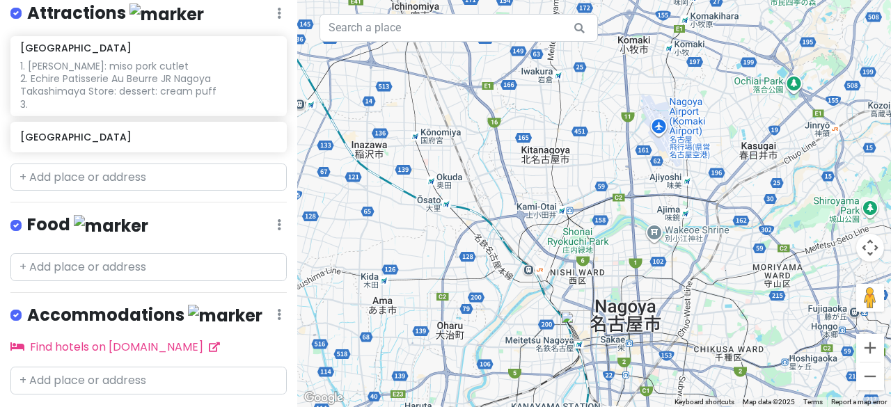
scroll to position [253, 0]
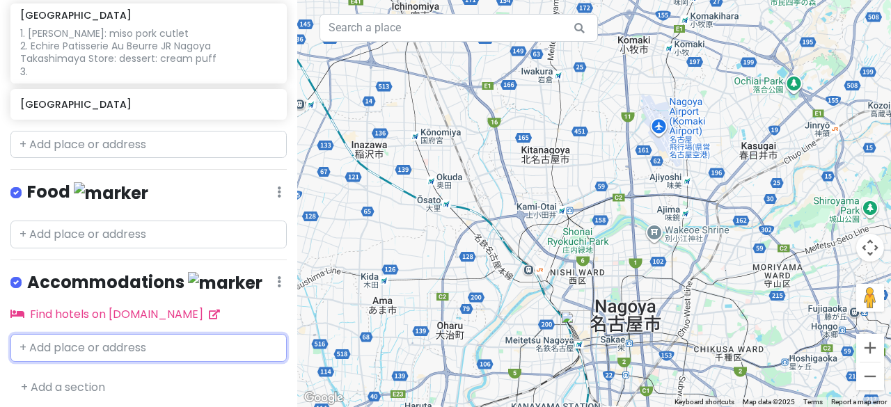
click at [103, 338] on input "text" at bounding box center [148, 348] width 276 height 28
type input "hotel aston"
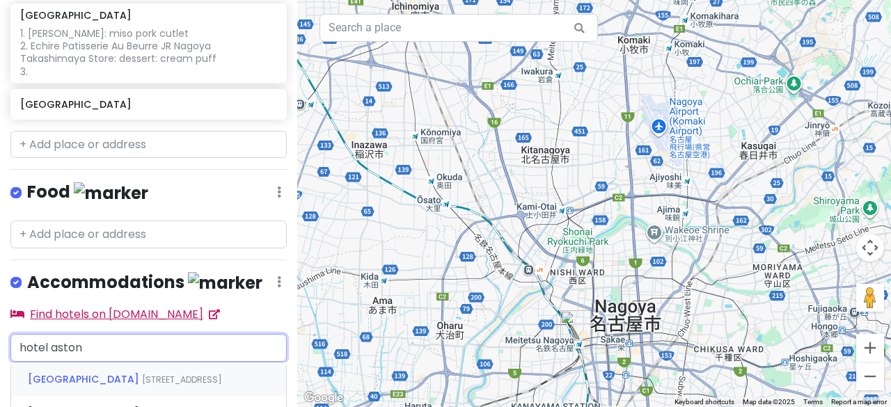
scroll to position [462, 0]
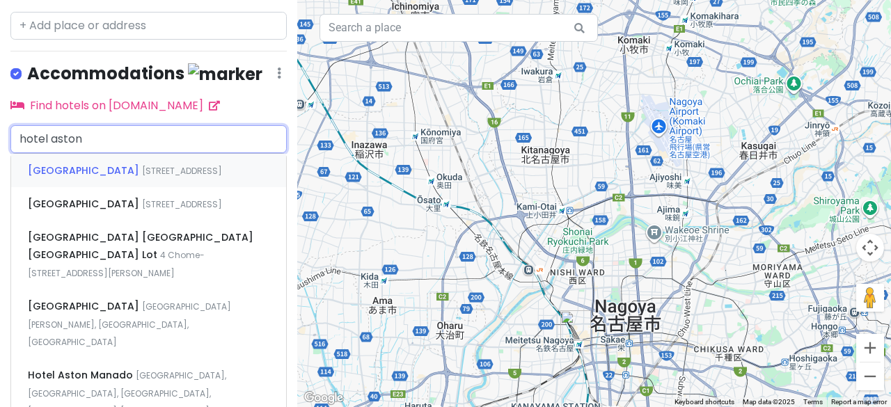
click at [137, 165] on span "Hotel Aston Plaza Kansai Airport" at bounding box center [85, 171] width 114 height 14
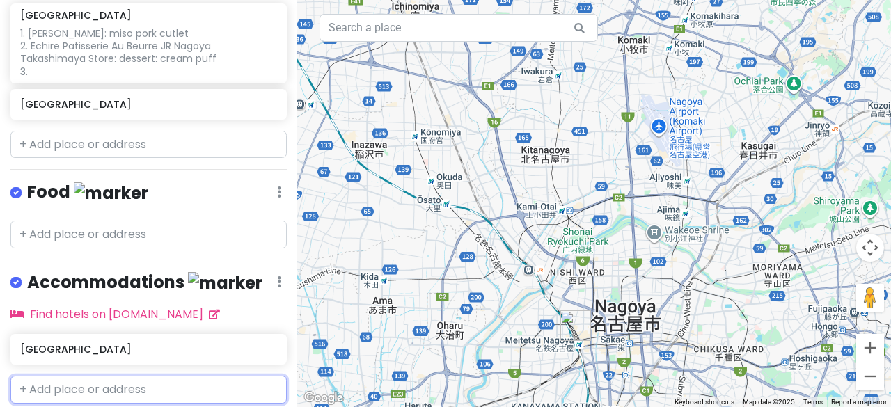
scroll to position [295, 0]
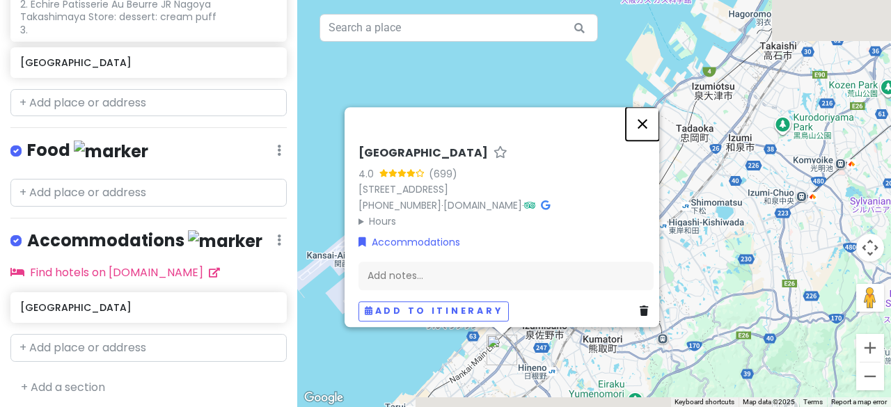
click at [651, 107] on button "Close" at bounding box center [642, 123] width 33 height 33
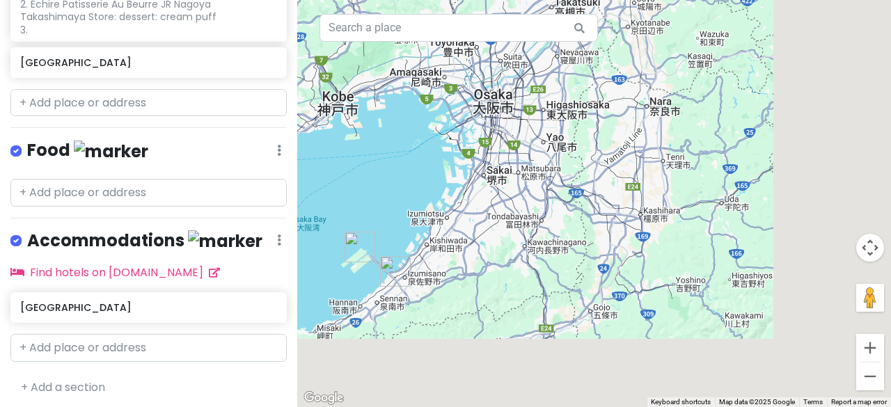
drag, startPoint x: 552, startPoint y: 295, endPoint x: 442, endPoint y: 302, distance: 110.3
click at [438, 301] on div at bounding box center [594, 203] width 594 height 407
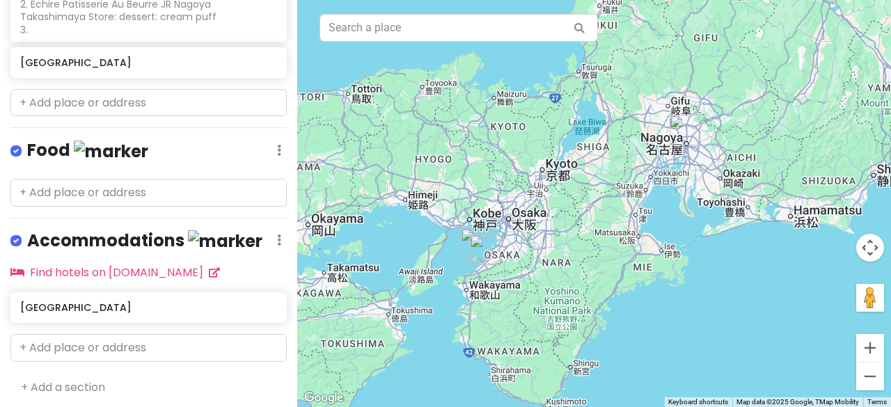
drag, startPoint x: 559, startPoint y: 221, endPoint x: 611, endPoint y: 190, distance: 60.9
click at [611, 190] on div at bounding box center [594, 203] width 594 height 407
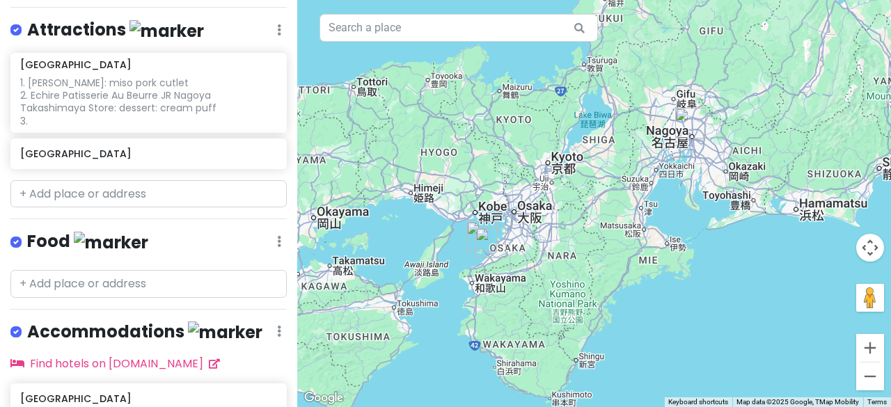
scroll to position [155, 0]
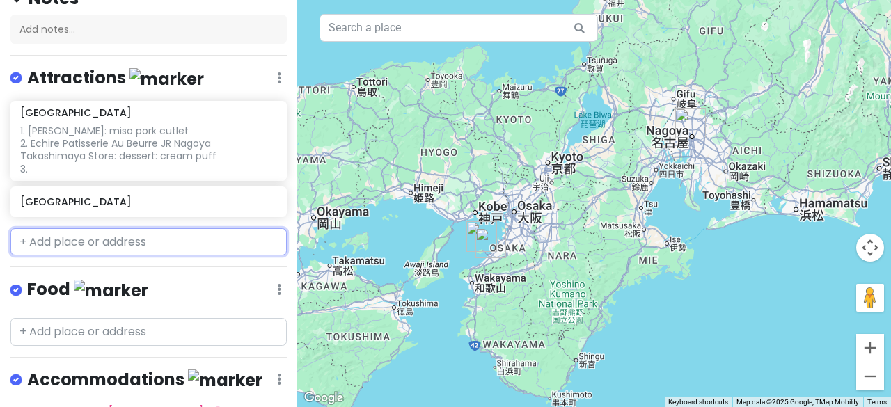
click at [103, 244] on input "text" at bounding box center [148, 242] width 276 height 28
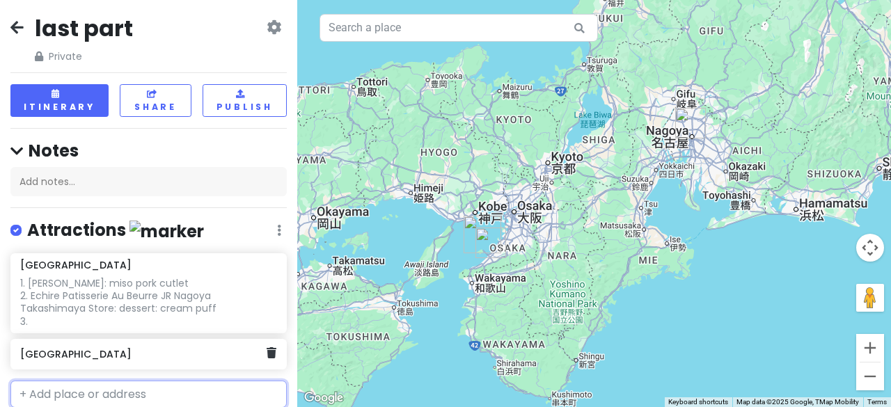
scroll to position [0, 0]
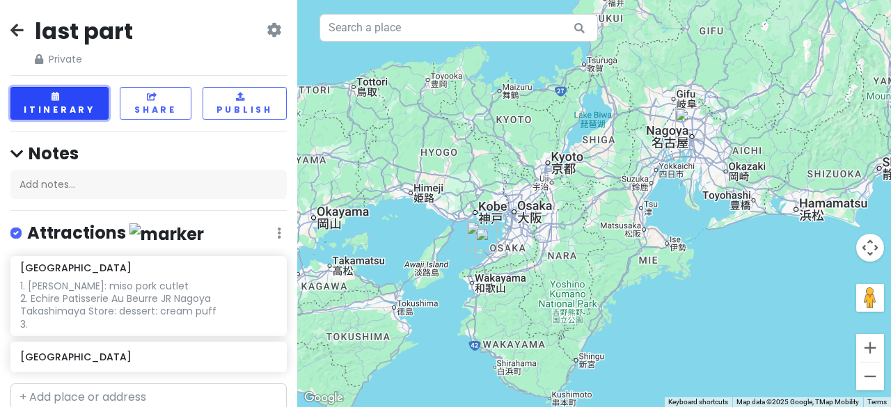
click at [68, 102] on button "Itinerary" at bounding box center [59, 103] width 98 height 33
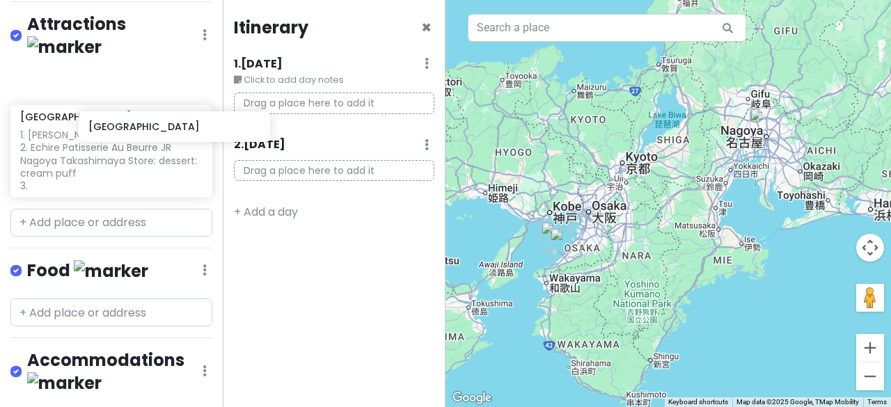
scroll to position [209, 13]
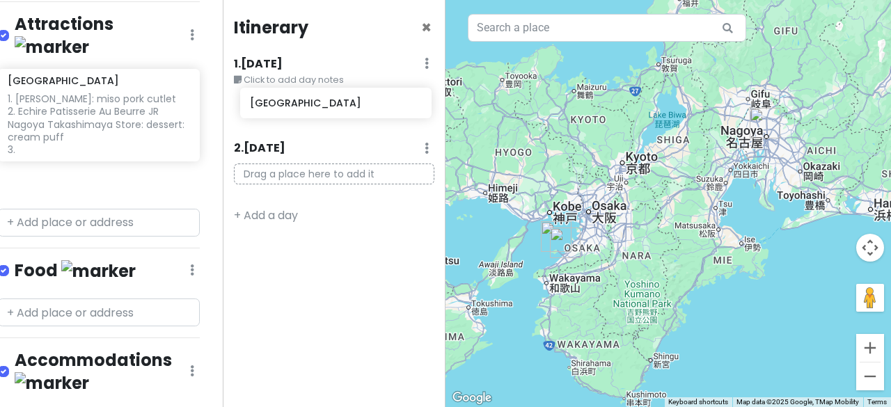
drag, startPoint x: 121, startPoint y: 176, endPoint x: 351, endPoint y: 108, distance: 239.7
click at [351, 108] on div "last part Private Change Dates Make a Copy Delete Trip Go Pro ⚡️ Give Feedback …" at bounding box center [445, 203] width 891 height 407
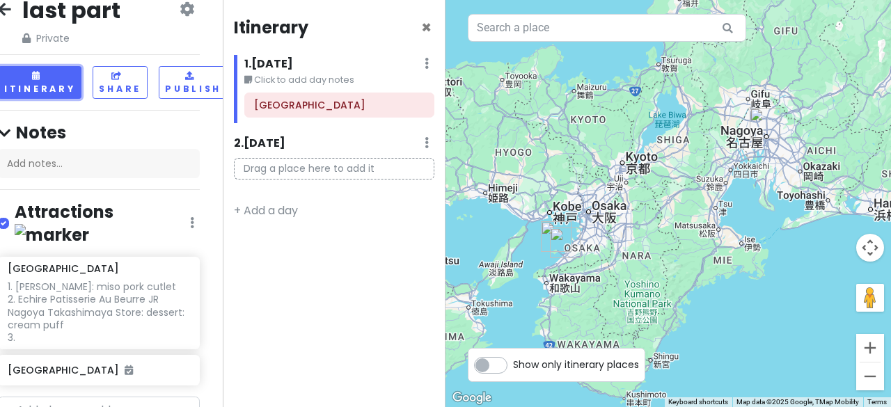
scroll to position [0, 13]
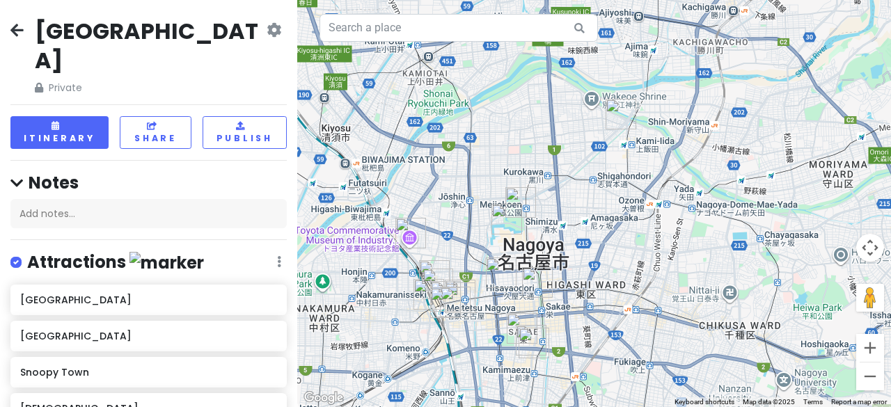
scroll to position [792, 0]
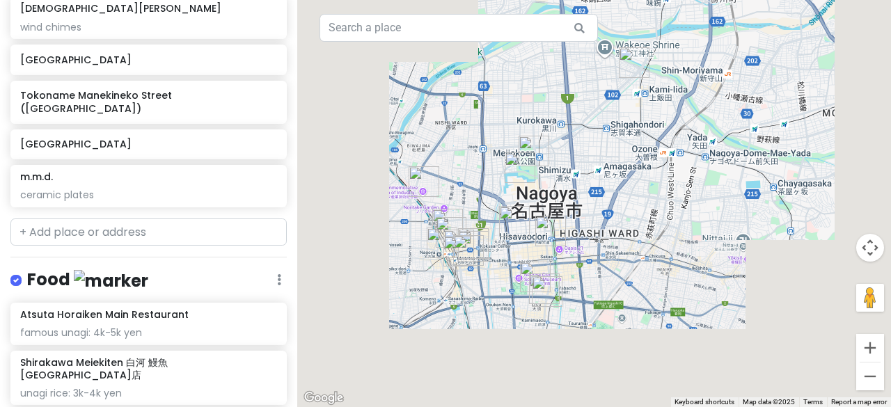
drag, startPoint x: 430, startPoint y: 240, endPoint x: 444, endPoint y: 185, distance: 57.4
click at [444, 185] on div at bounding box center [594, 203] width 594 height 407
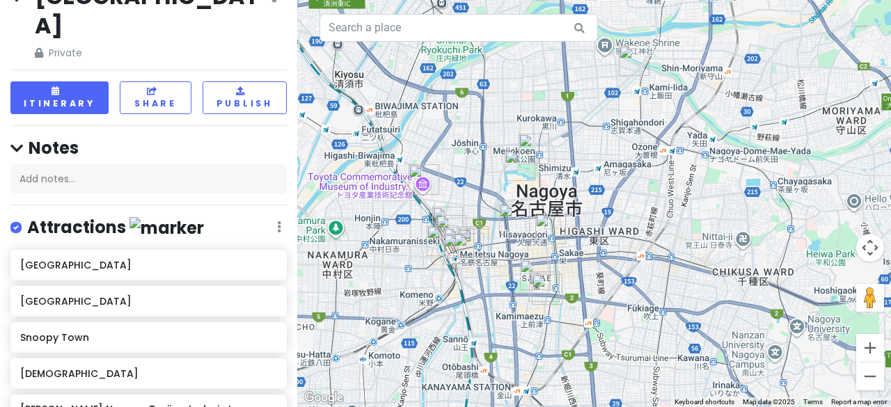
scroll to position [0, 0]
